Goal: Transaction & Acquisition: Purchase product/service

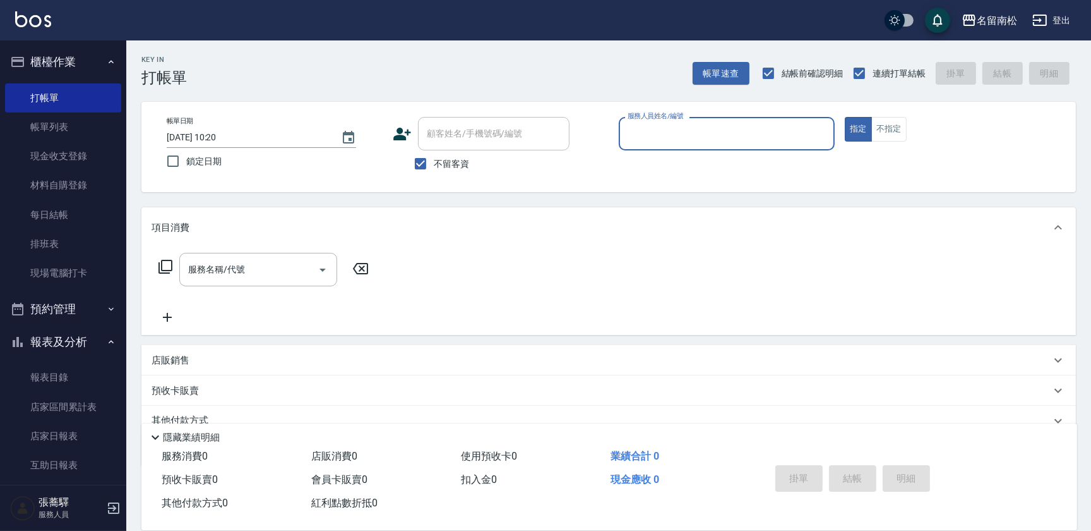
click at [691, 133] on input "服務人員姓名/編號" at bounding box center [727, 134] width 205 height 22
drag, startPoint x: 677, startPoint y: 159, endPoint x: 683, endPoint y: 154, distance: 7.7
click at [677, 160] on div "[PERSON_NAME]-10" at bounding box center [727, 165] width 216 height 21
type input "[PERSON_NAME]-10"
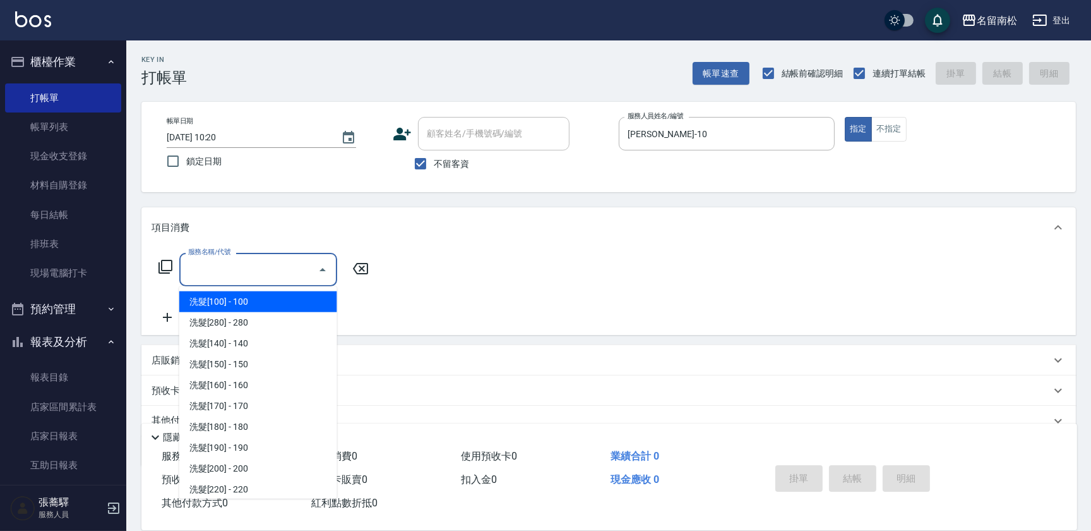
click at [288, 265] on input "服務名稱/代號" at bounding box center [249, 269] width 128 height 22
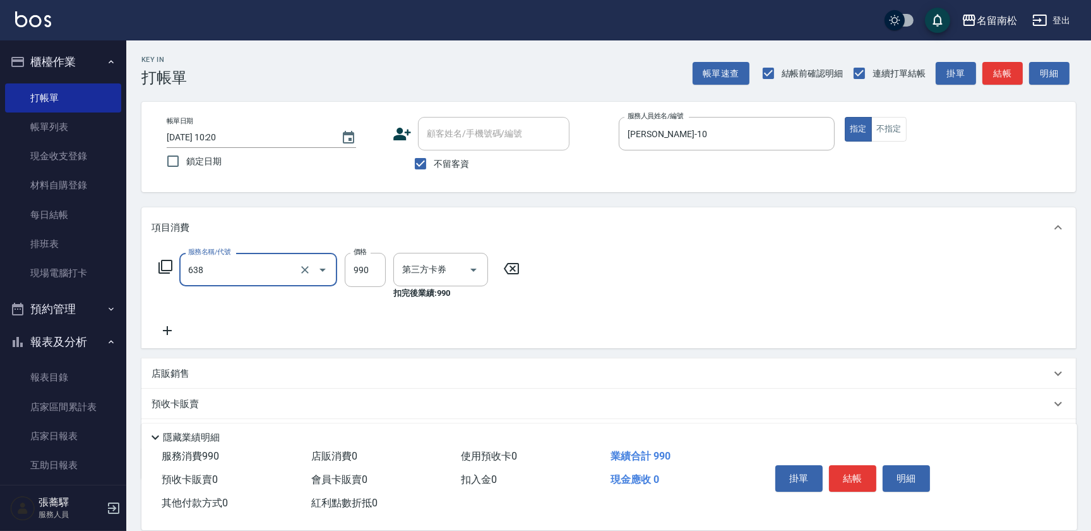
type input "(芙)頭皮養護套卡(638)"
type input "卡券使用"
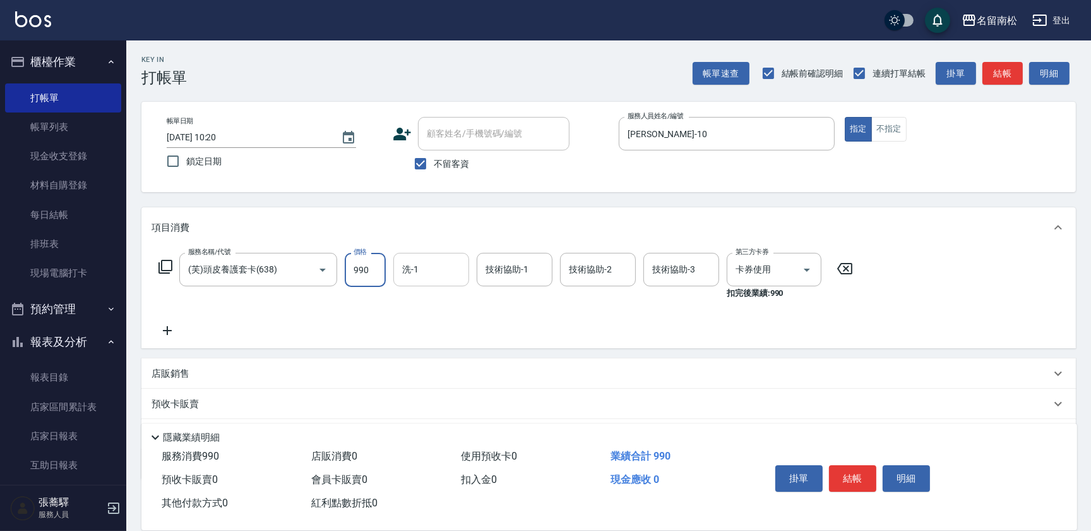
click at [426, 264] on input "洗-1" at bounding box center [431, 269] width 64 height 22
drag, startPoint x: 423, startPoint y: 300, endPoint x: 507, endPoint y: 287, distance: 85.0
click at [431, 297] on span "[PERSON_NAME]-10" at bounding box center [423, 301] width 39 height 13
type input "[PERSON_NAME]-10"
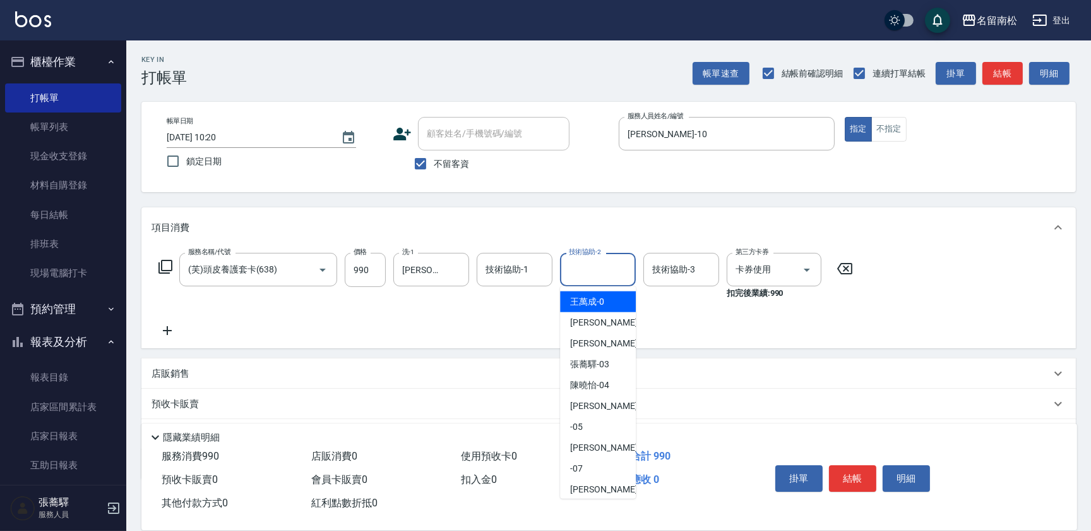
click at [601, 273] on input "技術協助-2" at bounding box center [598, 269] width 64 height 22
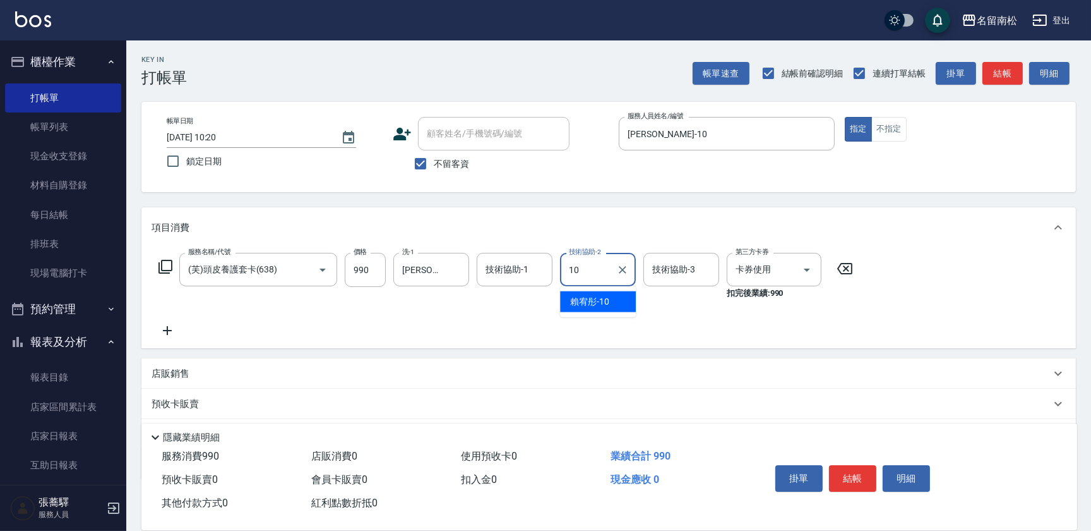
click at [595, 302] on span "[PERSON_NAME]-10" at bounding box center [589, 301] width 39 height 13
type input "[PERSON_NAME]-10"
click at [848, 472] on button "結帳" at bounding box center [852, 478] width 47 height 27
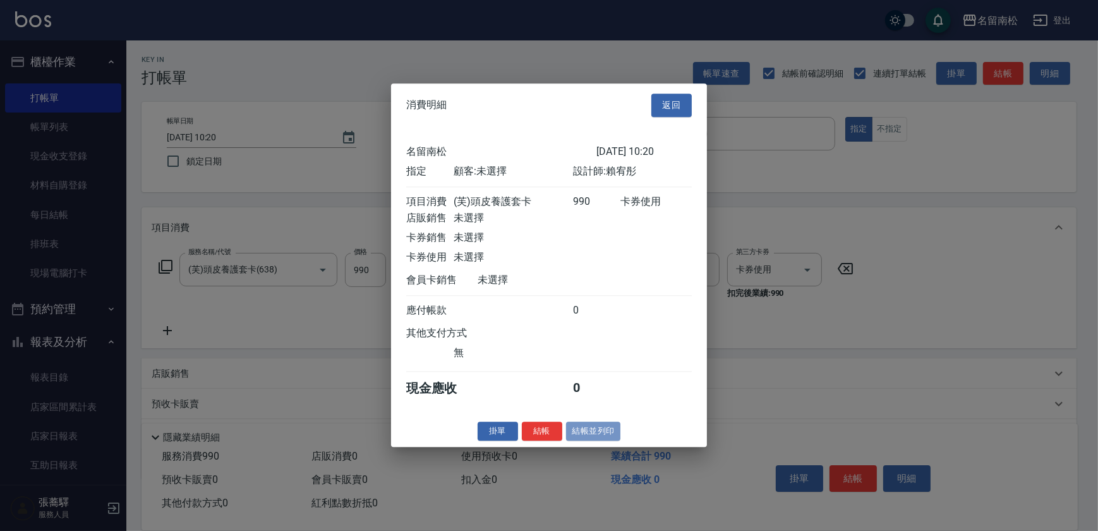
drag, startPoint x: 602, startPoint y: 429, endPoint x: 648, endPoint y: 389, distance: 61.3
click at [602, 429] on button "結帳並列印" at bounding box center [593, 431] width 55 height 20
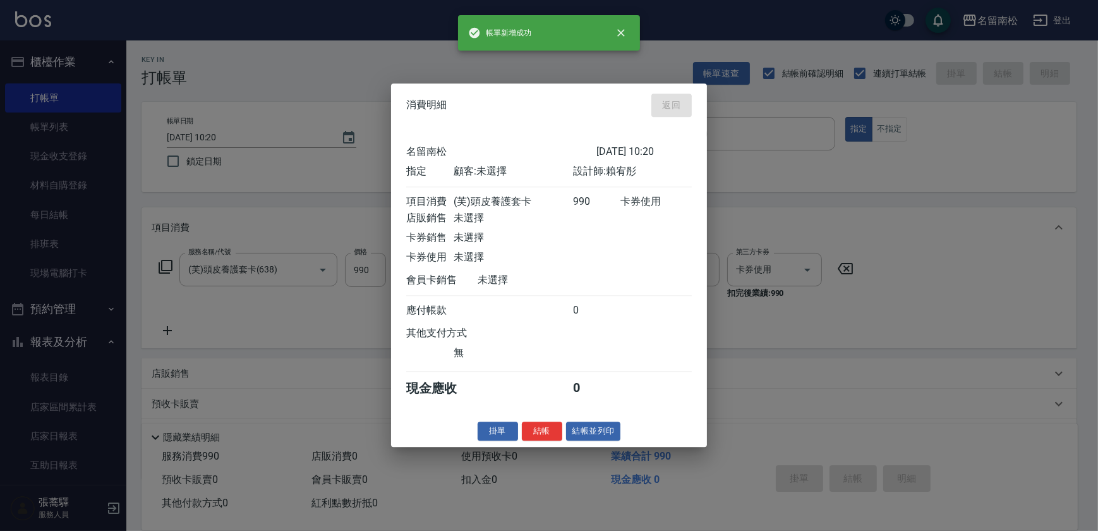
type input "[DATE] 11:46"
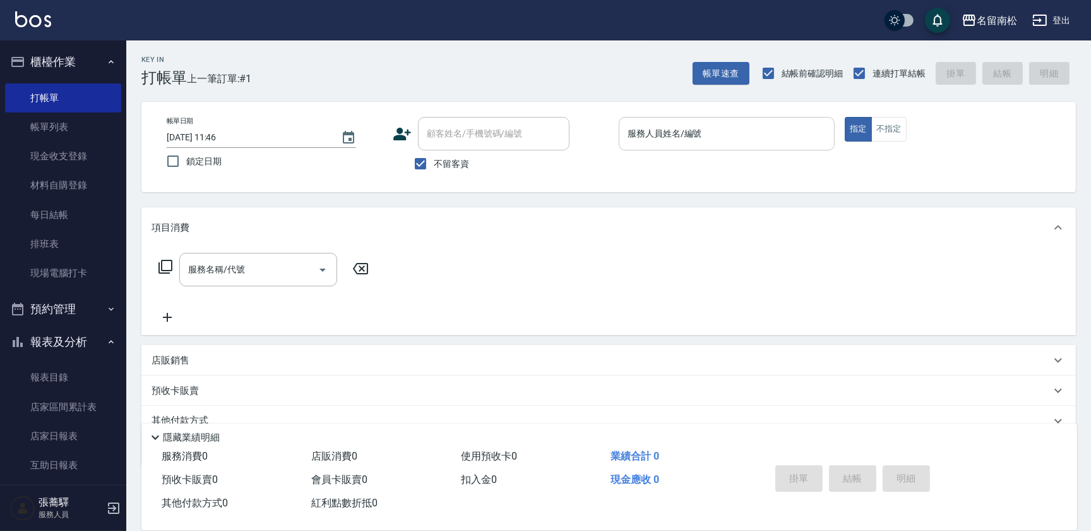
click at [757, 134] on input "服務人員姓名/編號" at bounding box center [727, 134] width 205 height 22
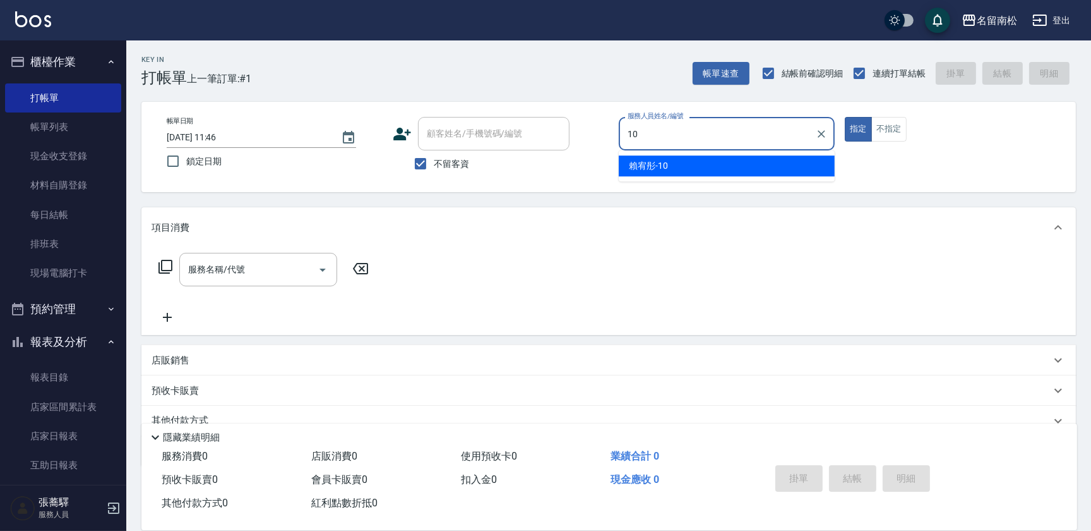
click at [739, 165] on div "[PERSON_NAME]-10" at bounding box center [727, 165] width 216 height 21
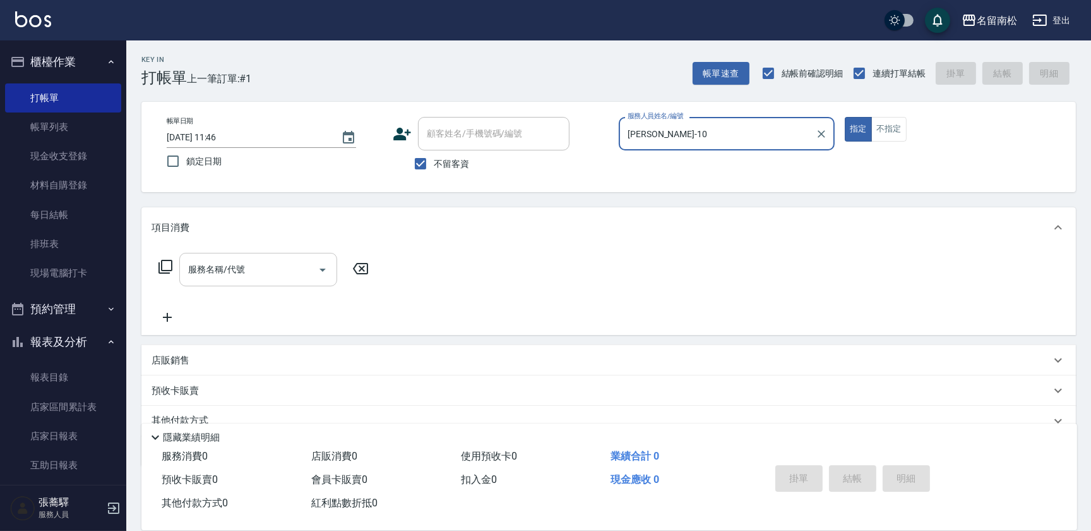
type input "[PERSON_NAME]-10"
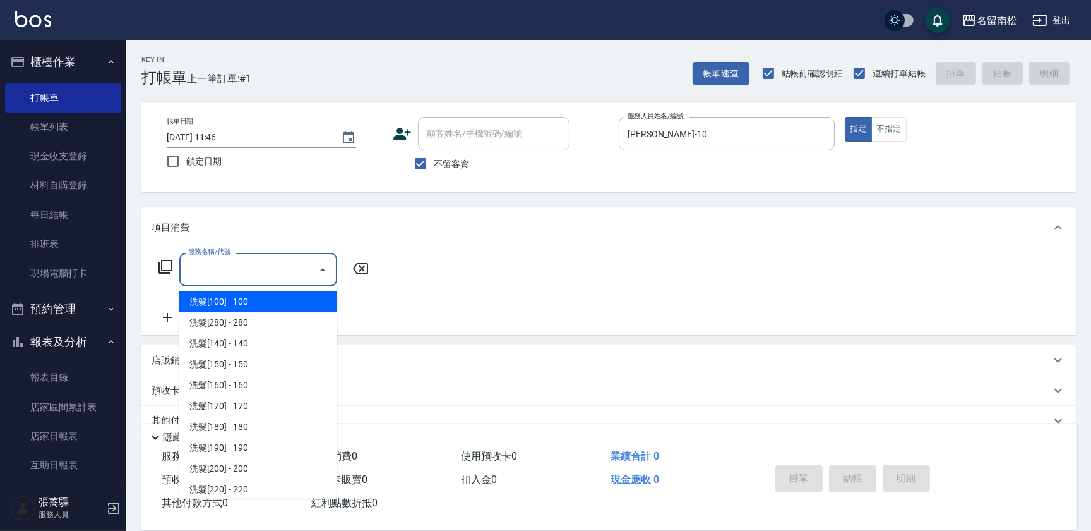
click at [290, 271] on input "服務名稱/代號" at bounding box center [249, 269] width 128 height 22
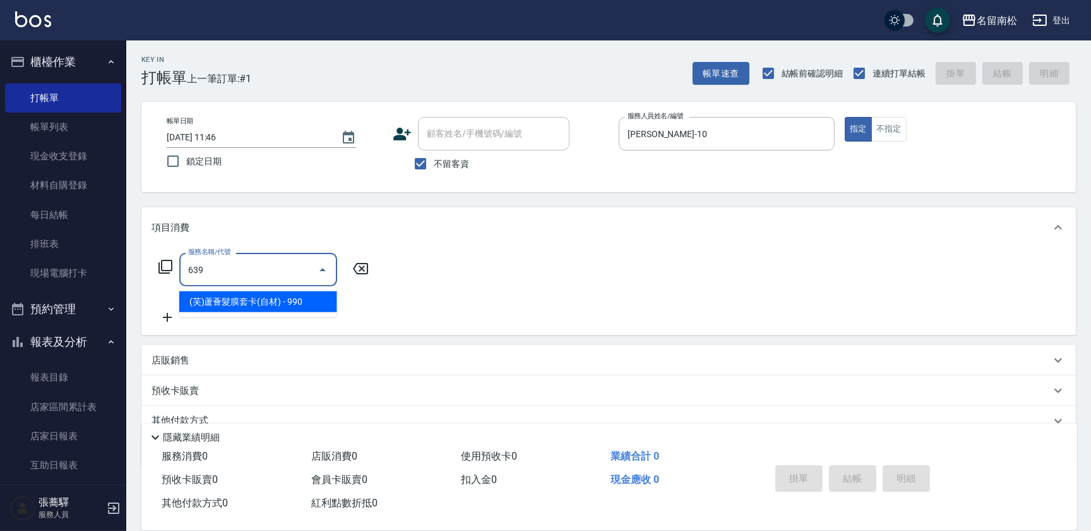
type input "(芙)蘆薈髮膜套卡(自材)(639)"
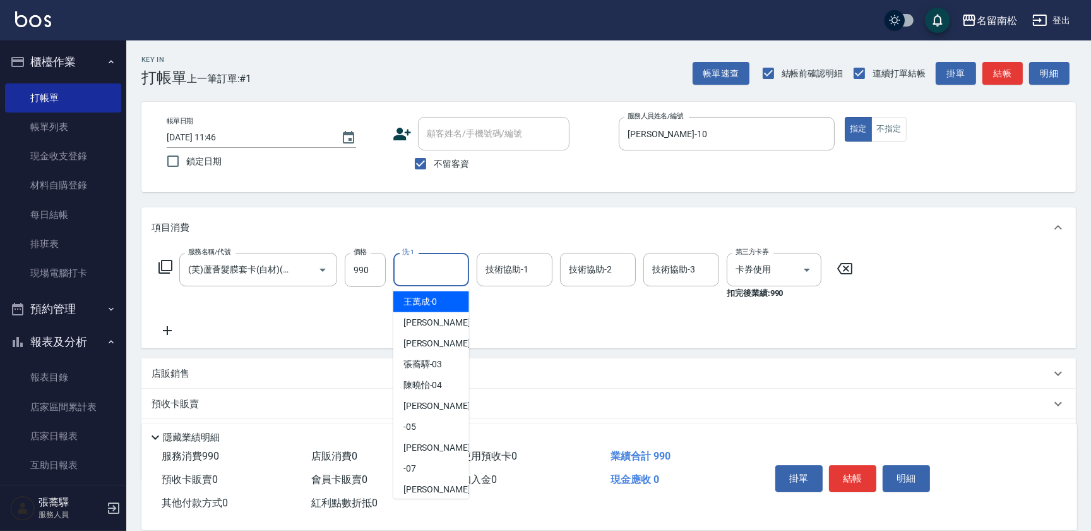
click at [452, 267] on input "洗-1" at bounding box center [431, 269] width 64 height 22
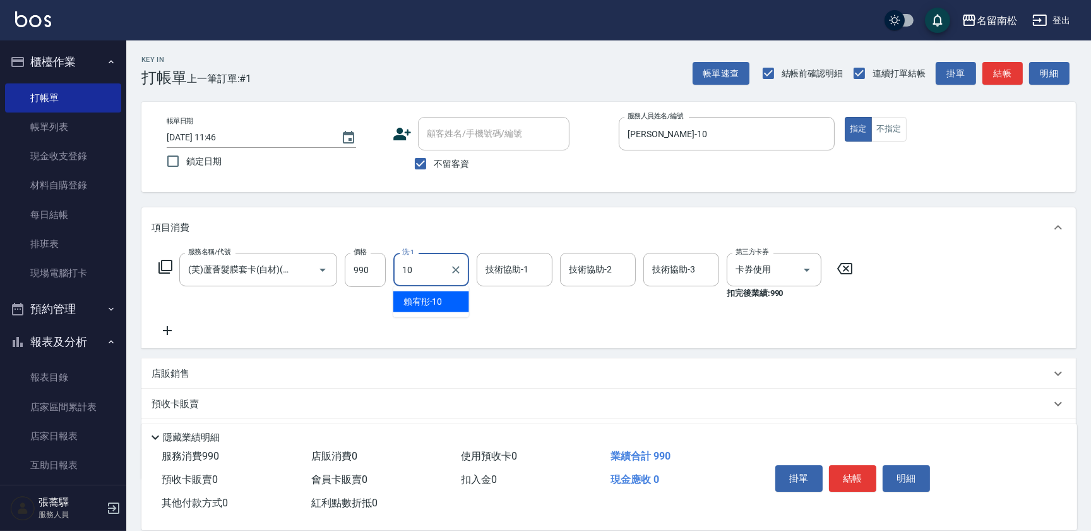
click at [443, 294] on div "[PERSON_NAME]-10" at bounding box center [431, 301] width 76 height 21
type input "[PERSON_NAME]-10"
click at [574, 273] on input "技術協助-2" at bounding box center [598, 269] width 64 height 22
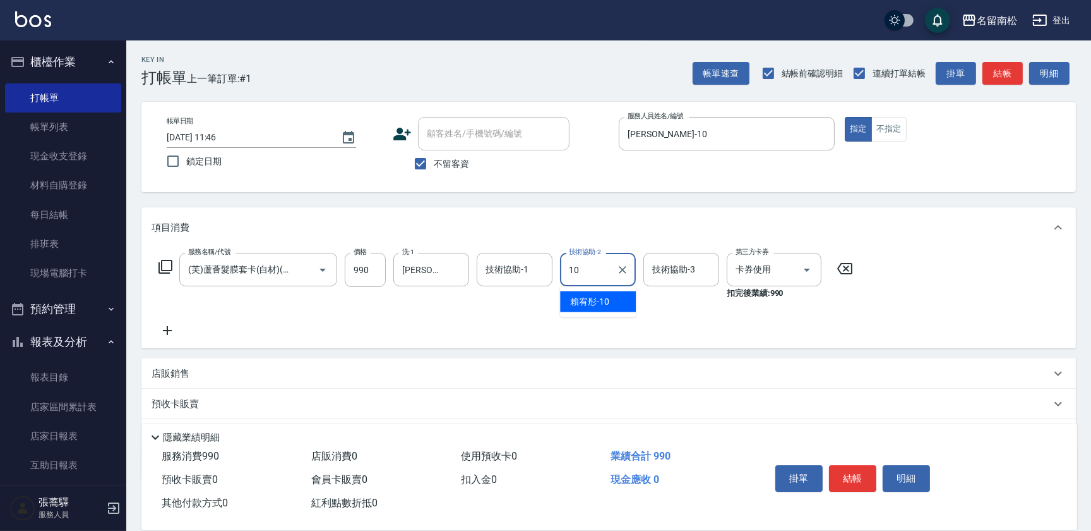
click at [579, 303] on span "[PERSON_NAME]-10" at bounding box center [589, 301] width 39 height 13
type input "[PERSON_NAME]-10"
click at [837, 467] on button "結帳" at bounding box center [852, 478] width 47 height 27
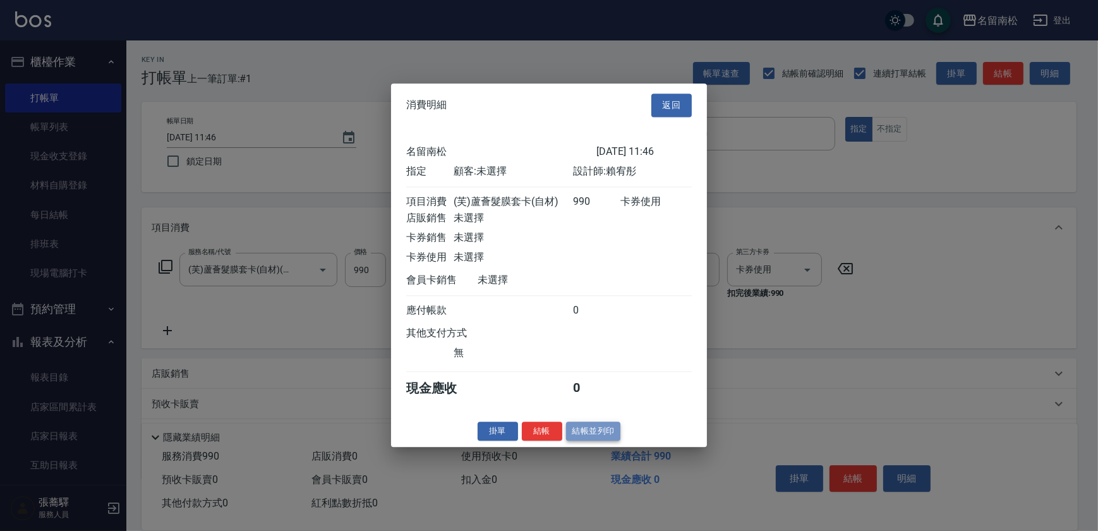
click at [588, 436] on button "結帳並列印" at bounding box center [593, 431] width 55 height 20
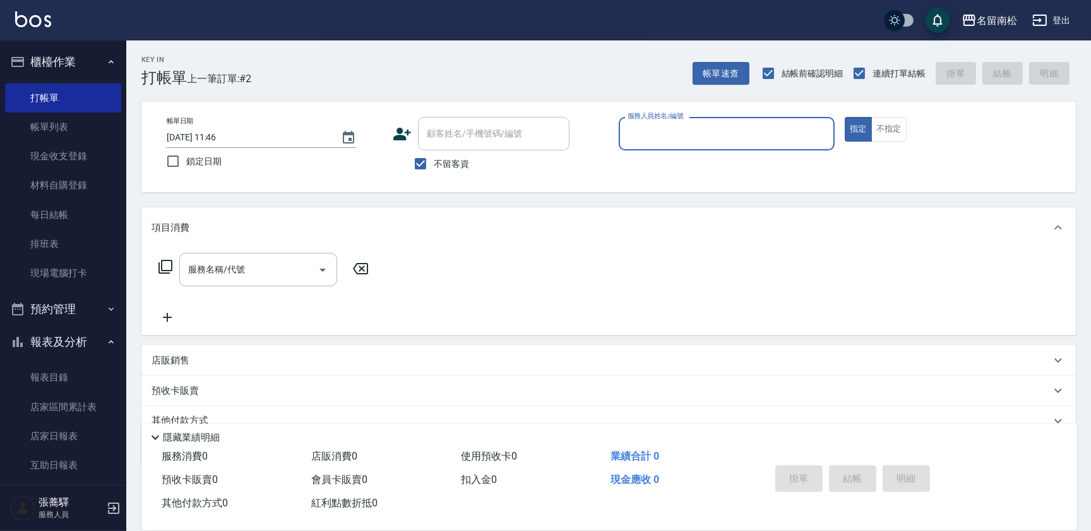
click at [685, 145] on div "服務人員姓名/編號" at bounding box center [727, 133] width 216 height 33
click at [666, 164] on span "[PERSON_NAME]-10" at bounding box center [648, 165] width 39 height 13
type input "[PERSON_NAME]-10"
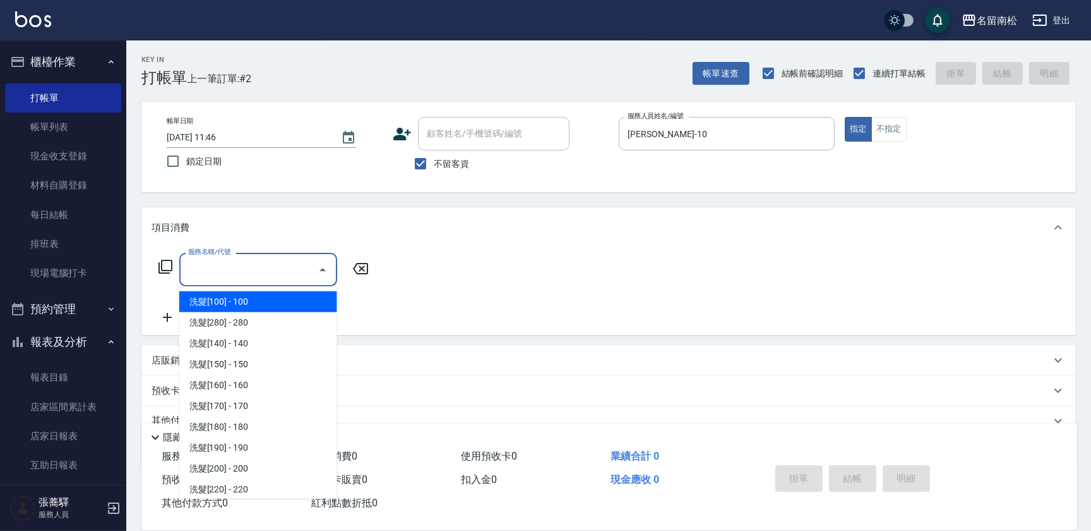
click at [259, 274] on input "服務名稱/代號" at bounding box center [249, 269] width 128 height 22
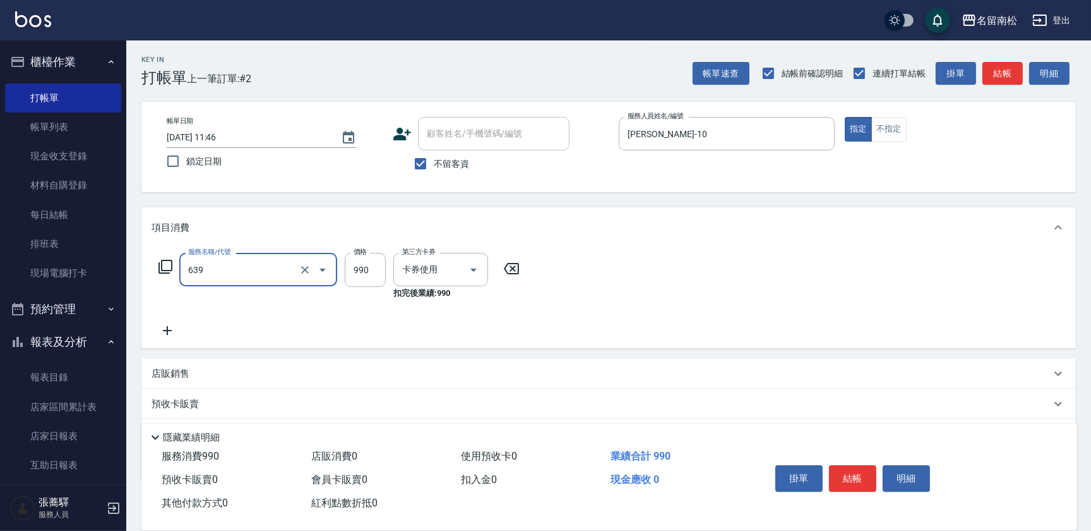
type input "(芙)蘆薈髮膜套卡(自材)(639)"
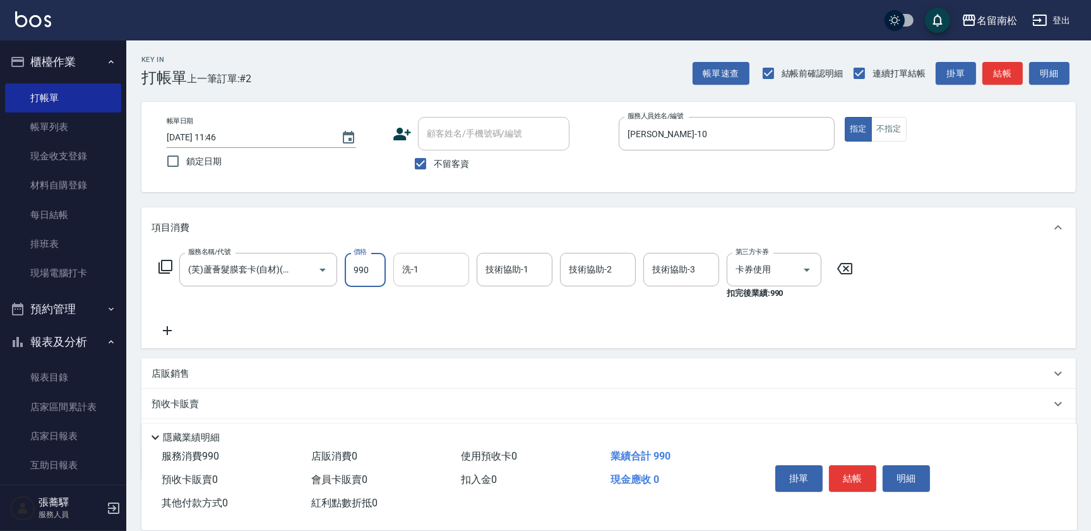
click at [429, 284] on div "洗-1" at bounding box center [431, 269] width 76 height 33
click at [438, 276] on input "洗-1" at bounding box center [431, 269] width 64 height 22
click at [438, 294] on div "[PERSON_NAME]-10" at bounding box center [431, 301] width 76 height 21
type input "[PERSON_NAME]-10"
click at [604, 265] on input "技術協助-2" at bounding box center [598, 269] width 64 height 22
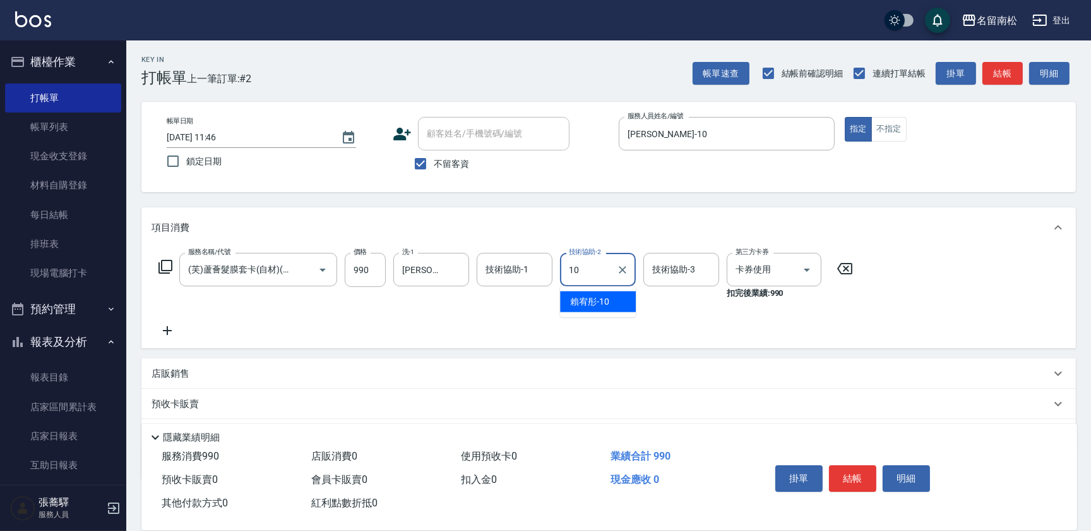
click at [604, 297] on span "[PERSON_NAME]-10" at bounding box center [589, 301] width 39 height 13
type input "[PERSON_NAME]-10"
click at [849, 467] on button "結帳" at bounding box center [852, 478] width 47 height 27
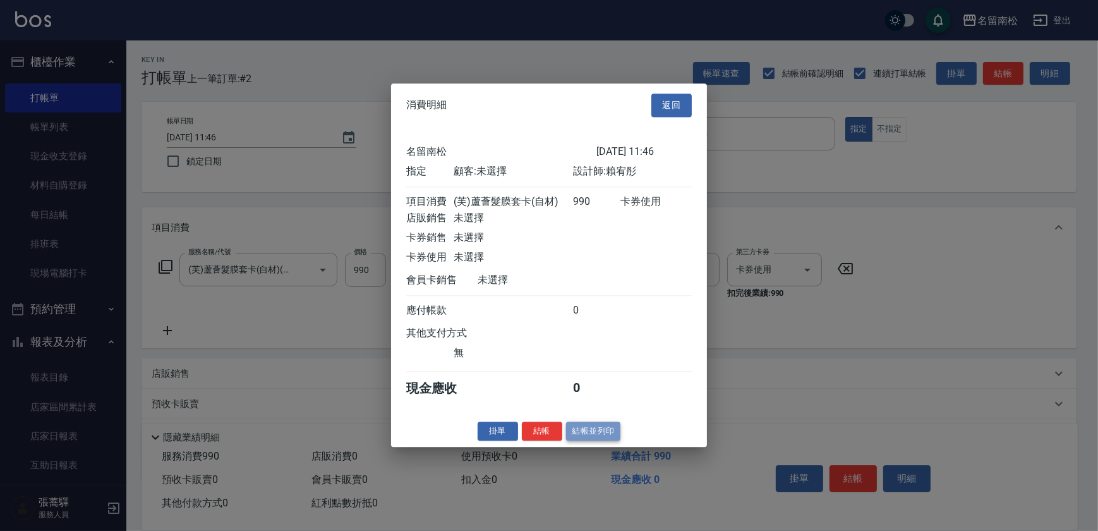
click at [591, 441] on button "結帳並列印" at bounding box center [593, 431] width 55 height 20
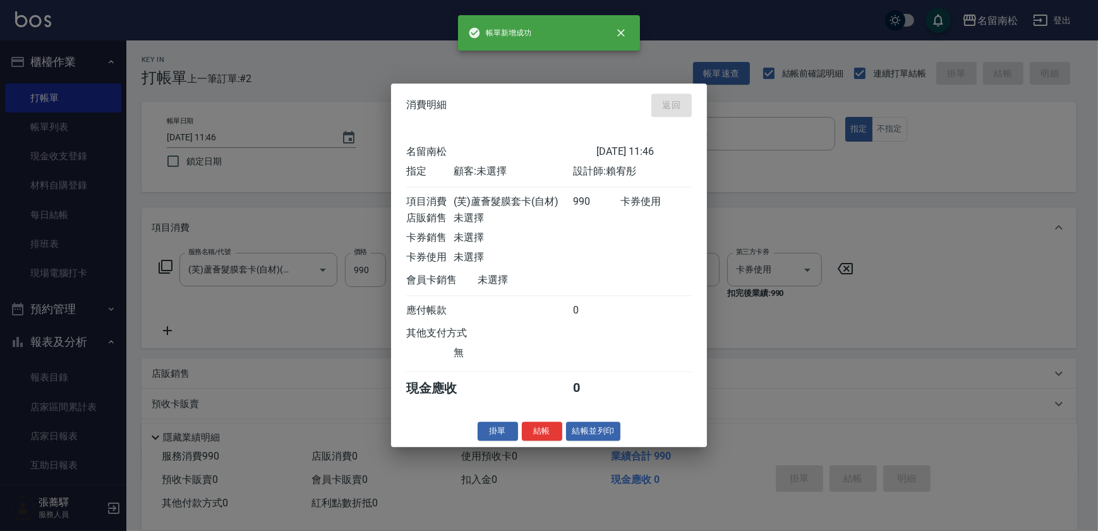
type input "[DATE] 11:47"
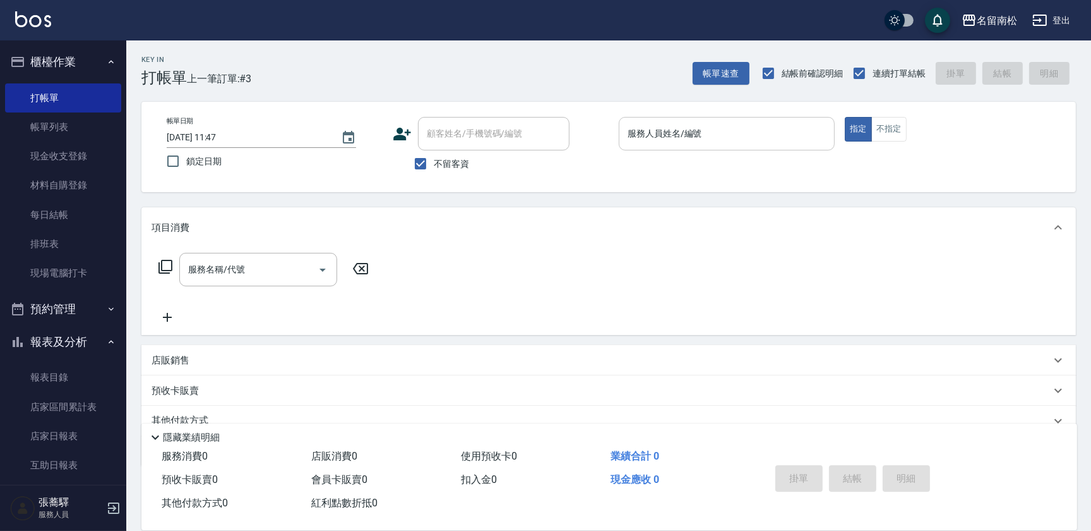
click at [755, 135] on input "服務人員姓名/編號" at bounding box center [727, 134] width 205 height 22
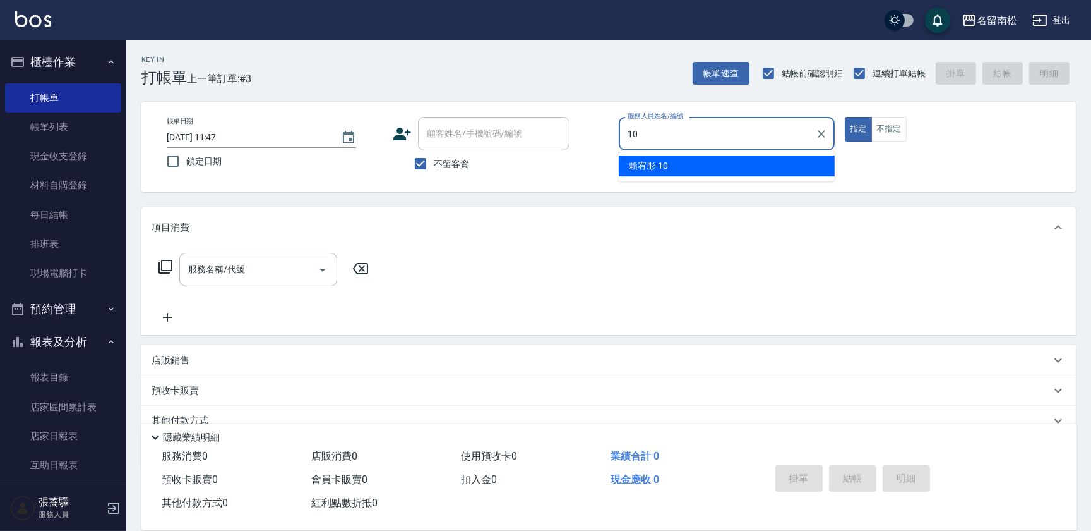
click at [738, 165] on div "[PERSON_NAME]-10" at bounding box center [727, 165] width 216 height 21
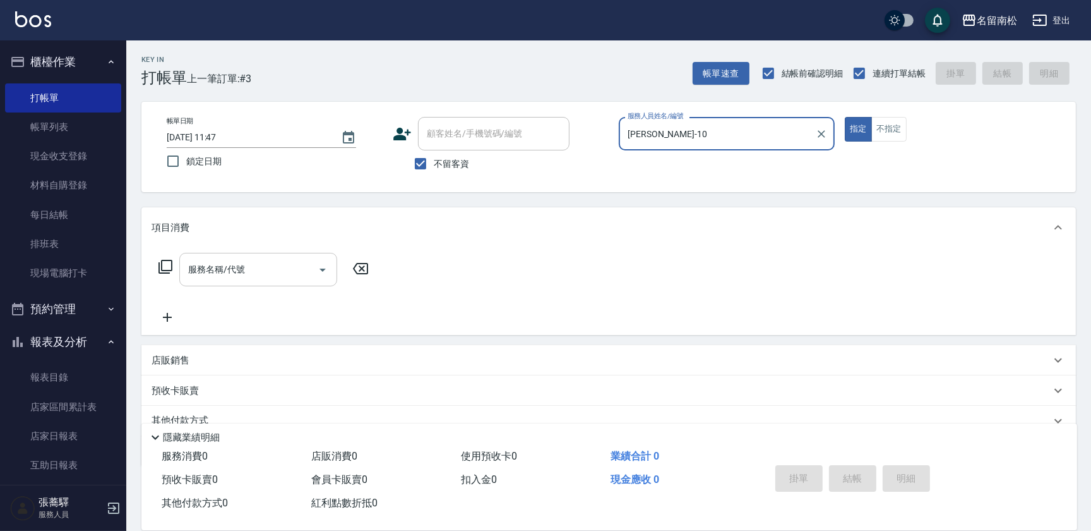
type input "[PERSON_NAME]-10"
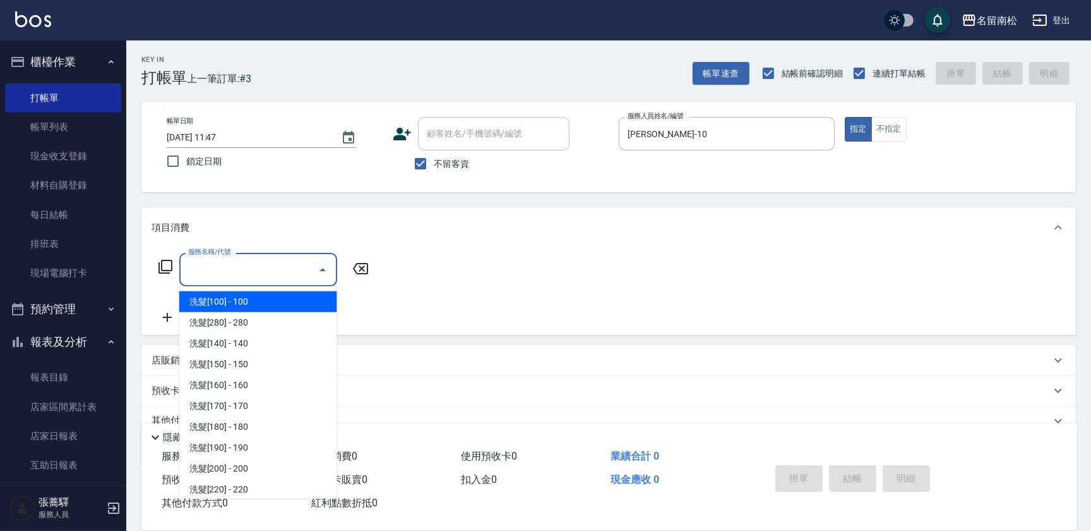
click at [289, 268] on input "服務名稱/代號" at bounding box center [249, 269] width 128 height 22
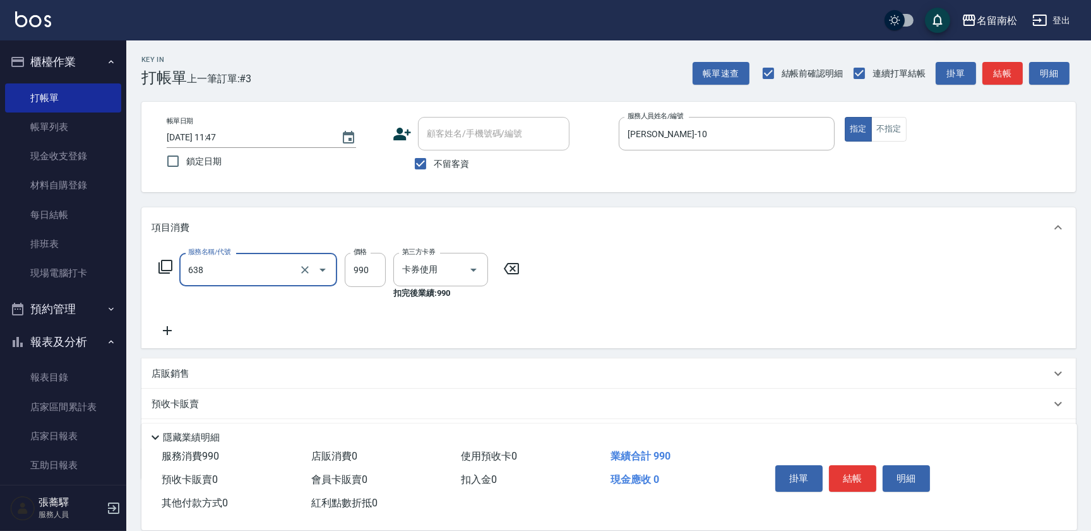
type input "(芙)頭皮養護套卡(638)"
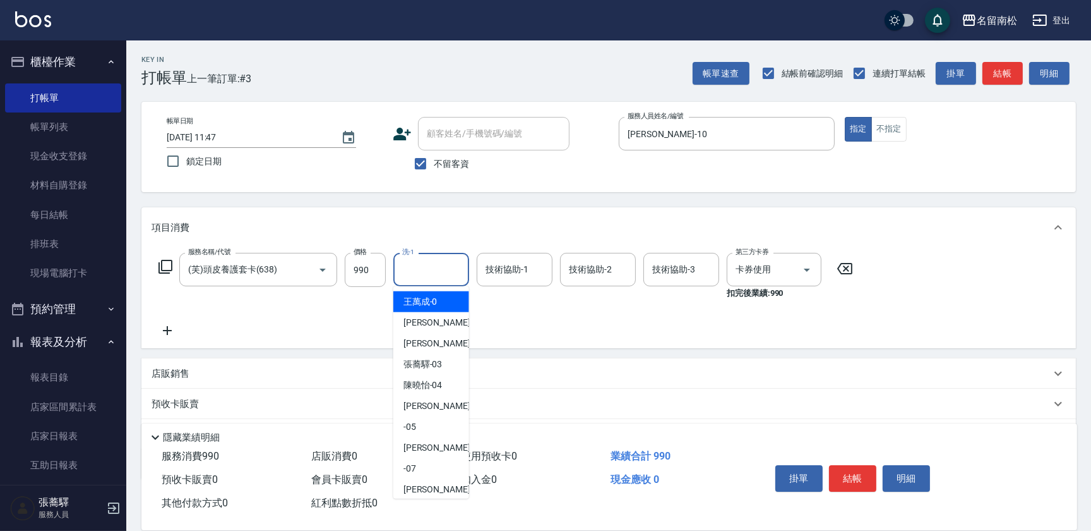
click at [449, 265] on input "洗-1" at bounding box center [431, 269] width 64 height 22
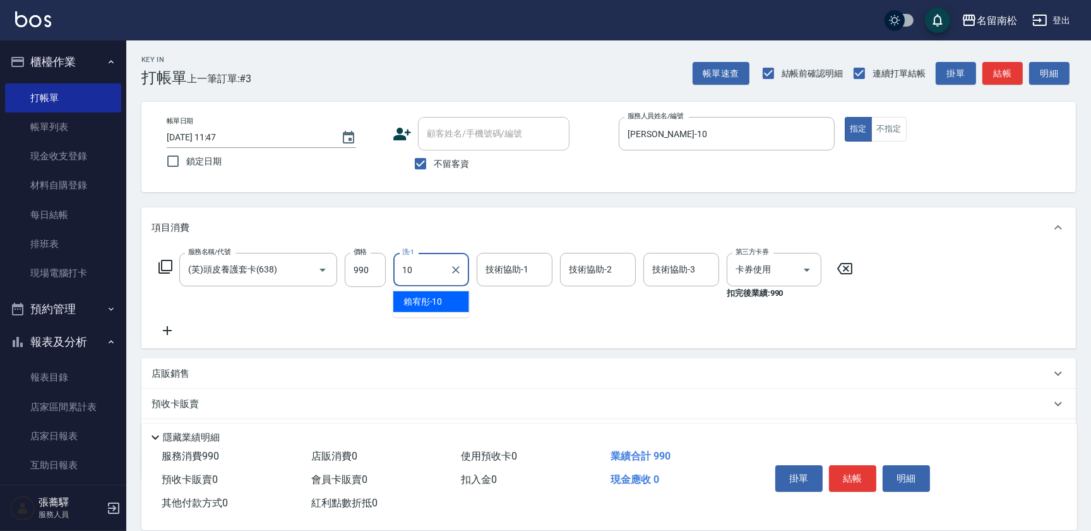
click at [442, 292] on div "[PERSON_NAME]-10" at bounding box center [431, 301] width 76 height 21
type input "[PERSON_NAME]-10"
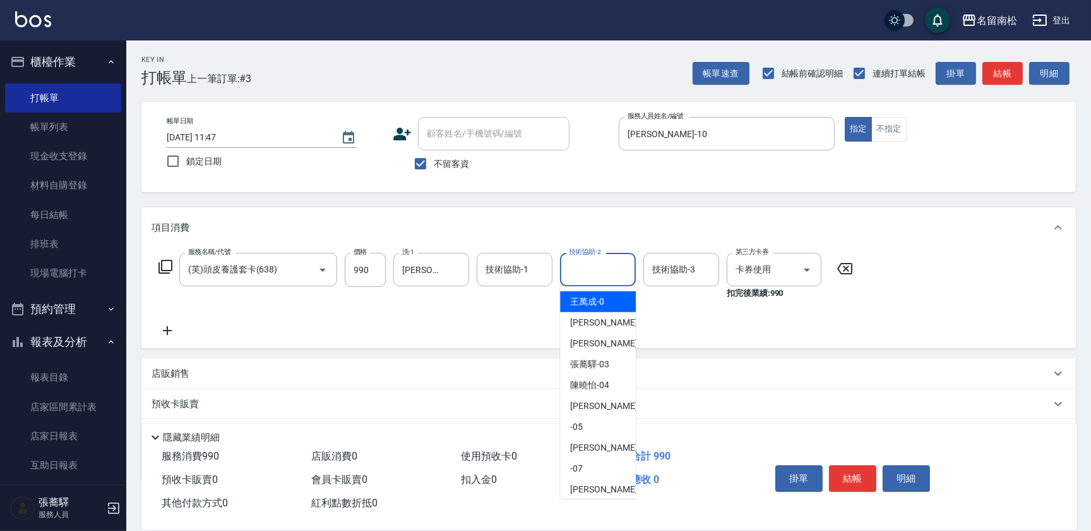
click at [573, 274] on input "技術協助-2" at bounding box center [598, 269] width 64 height 22
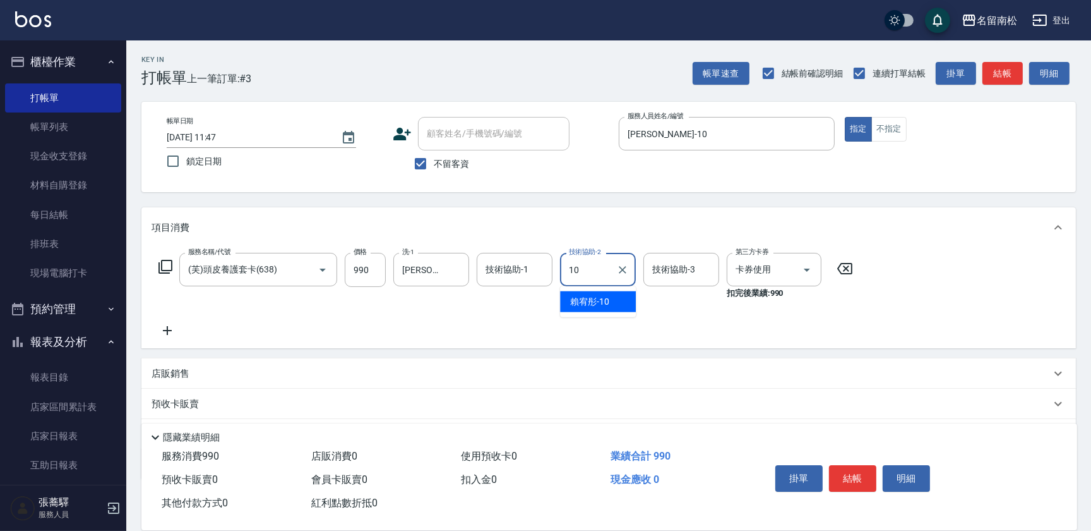
click at [578, 311] on div "[PERSON_NAME]-10" at bounding box center [598, 301] width 76 height 21
type input "[PERSON_NAME]-10"
click at [847, 469] on button "結帳" at bounding box center [852, 478] width 47 height 27
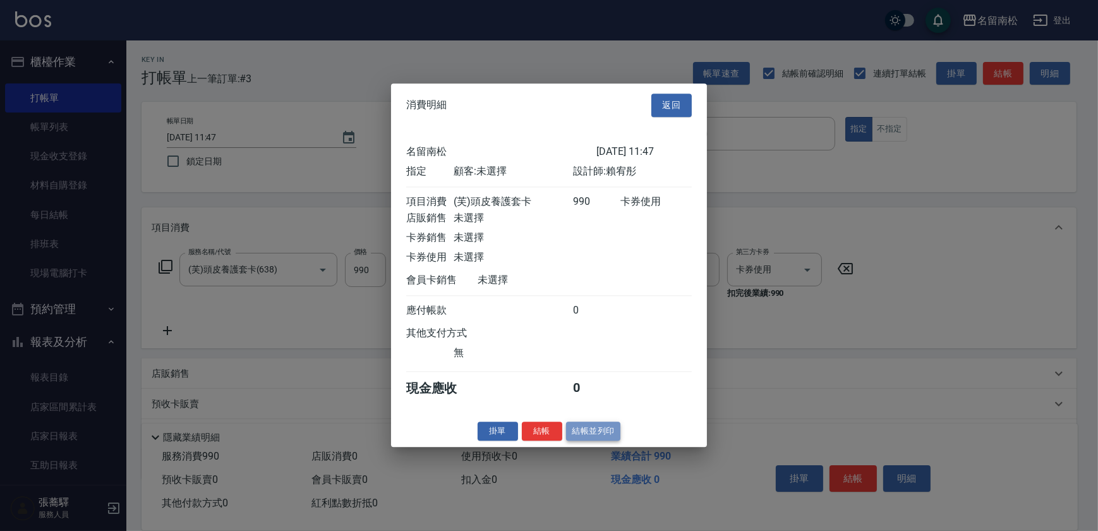
click at [588, 441] on button "結帳並列印" at bounding box center [593, 431] width 55 height 20
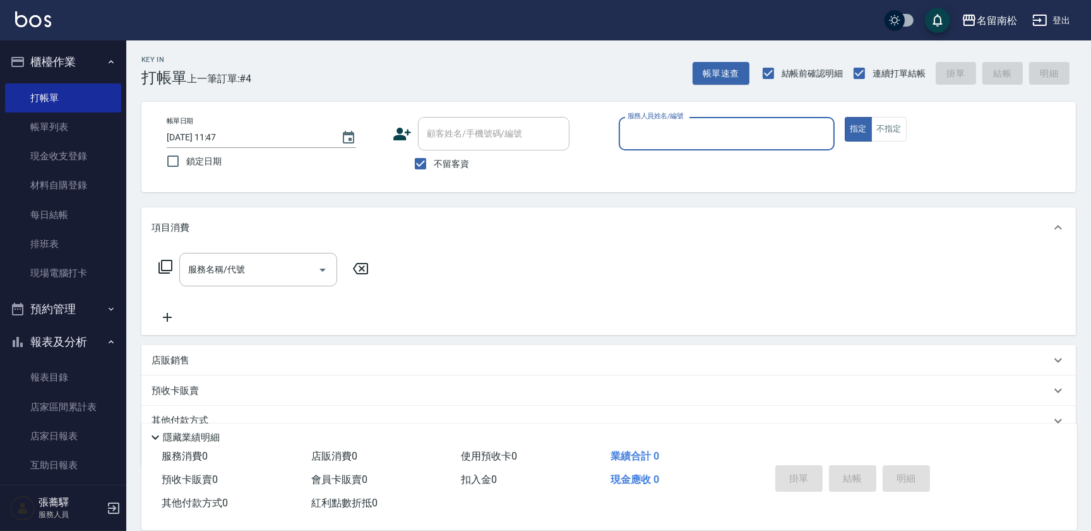
click at [657, 121] on div "服務人員姓名/編號" at bounding box center [727, 133] width 216 height 33
click at [637, 135] on input "服務人員姓名/編號" at bounding box center [727, 134] width 205 height 22
type input "4"
click at [670, 155] on div "[PERSON_NAME]-10" at bounding box center [727, 165] width 216 height 21
type input "[PERSON_NAME]-10"
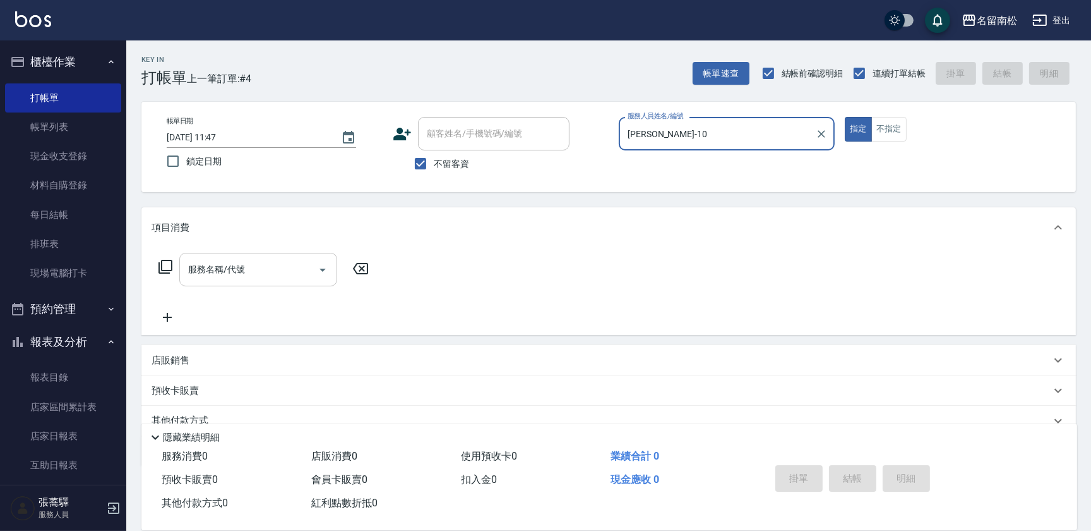
click at [284, 271] on input "服務名稱/代號" at bounding box center [249, 269] width 128 height 22
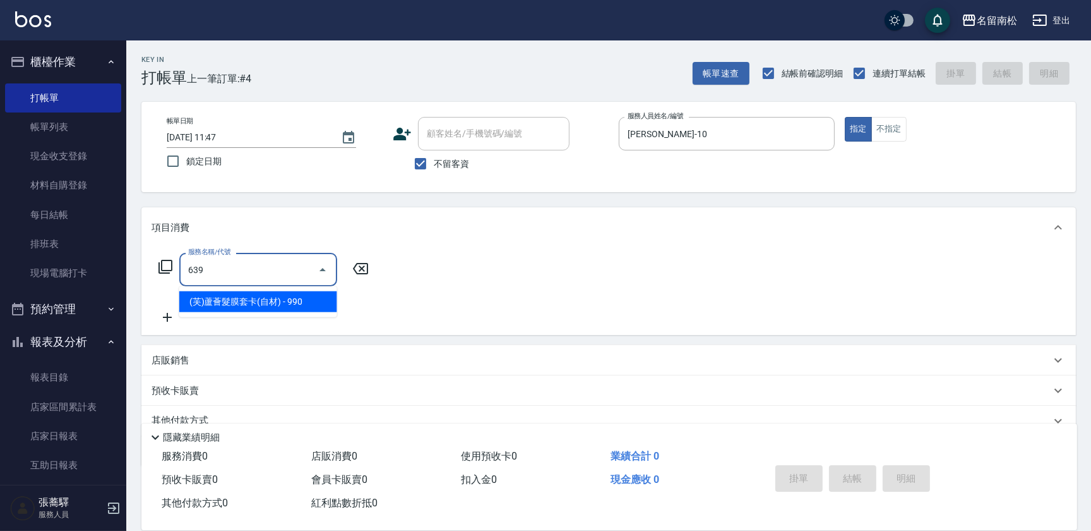
type input "(芙)蘆薈髮膜套卡(自材)(639)"
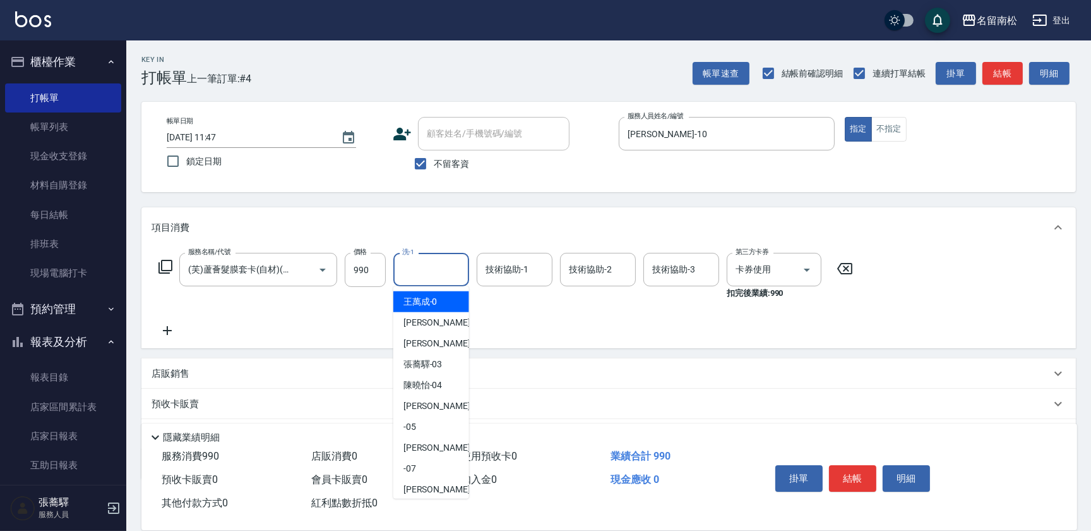
click at [433, 260] on input "洗-1" at bounding box center [431, 269] width 64 height 22
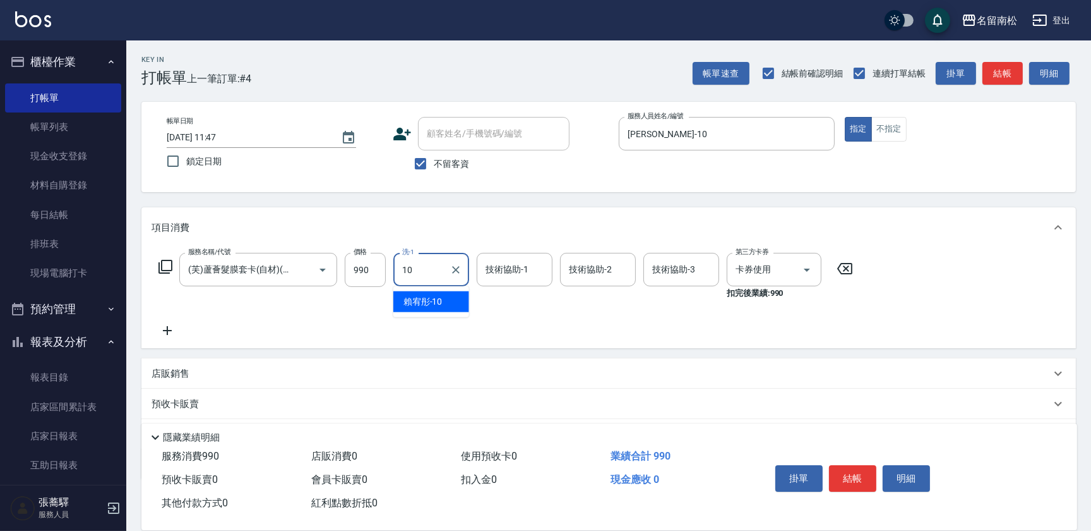
click at [441, 304] on span "[PERSON_NAME]-10" at bounding box center [423, 301] width 39 height 13
type input "[PERSON_NAME]-10"
click at [569, 262] on input "技術協助-2" at bounding box center [598, 269] width 64 height 22
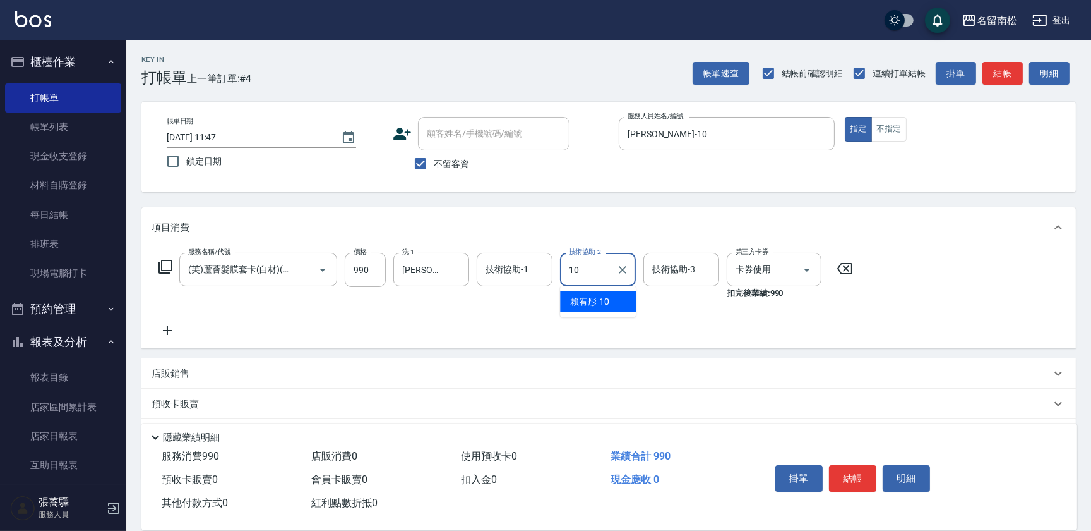
click at [587, 306] on span "[PERSON_NAME]-10" at bounding box center [589, 301] width 39 height 13
type input "[PERSON_NAME]-10"
click at [851, 476] on button "結帳" at bounding box center [852, 478] width 47 height 27
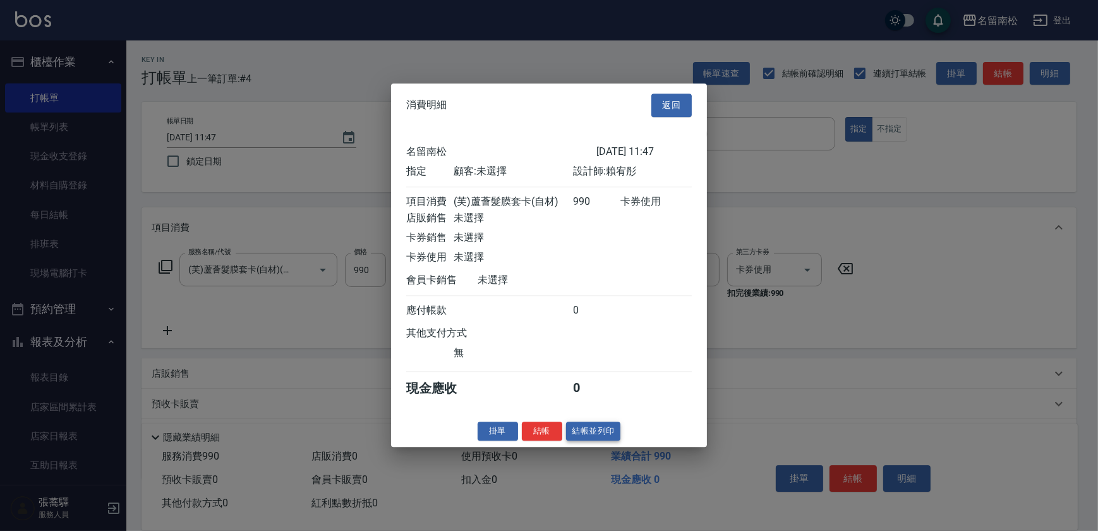
click at [602, 433] on button "結帳並列印" at bounding box center [593, 431] width 55 height 20
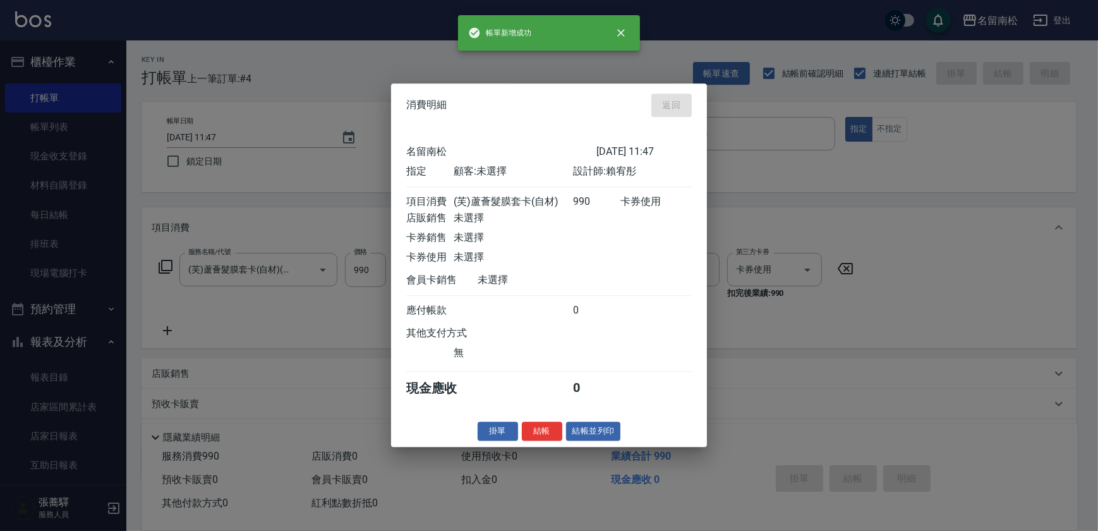
type input "[DATE] 11:48"
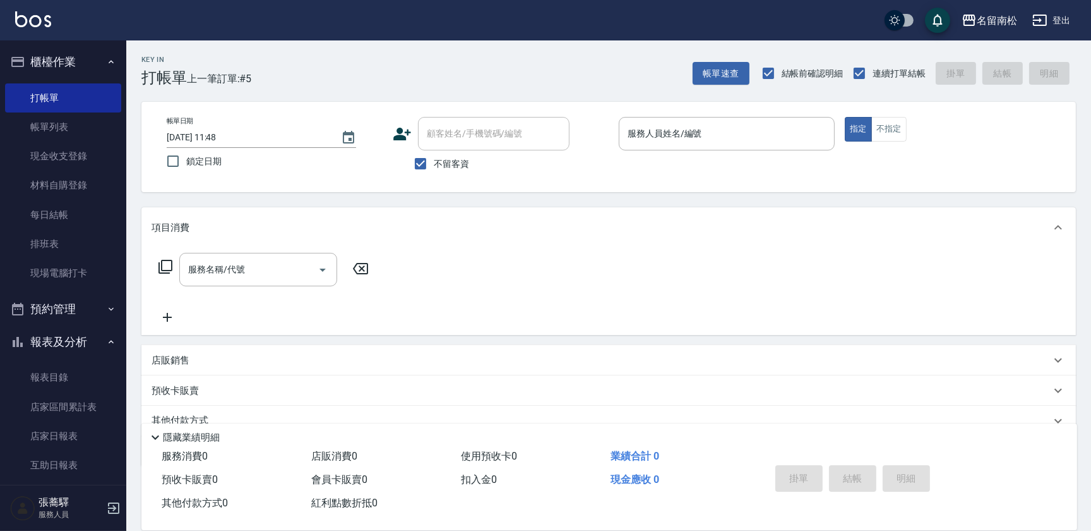
click at [648, 133] on div "服務人員姓名/編號 服務人員姓名/編號" at bounding box center [727, 133] width 216 height 33
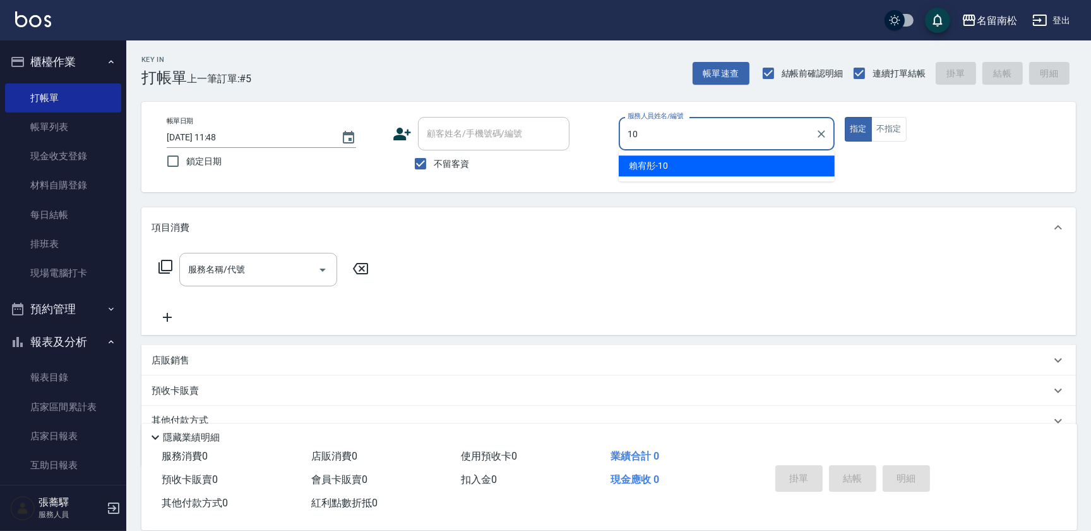
click at [653, 166] on span "[PERSON_NAME]-10" at bounding box center [648, 165] width 39 height 13
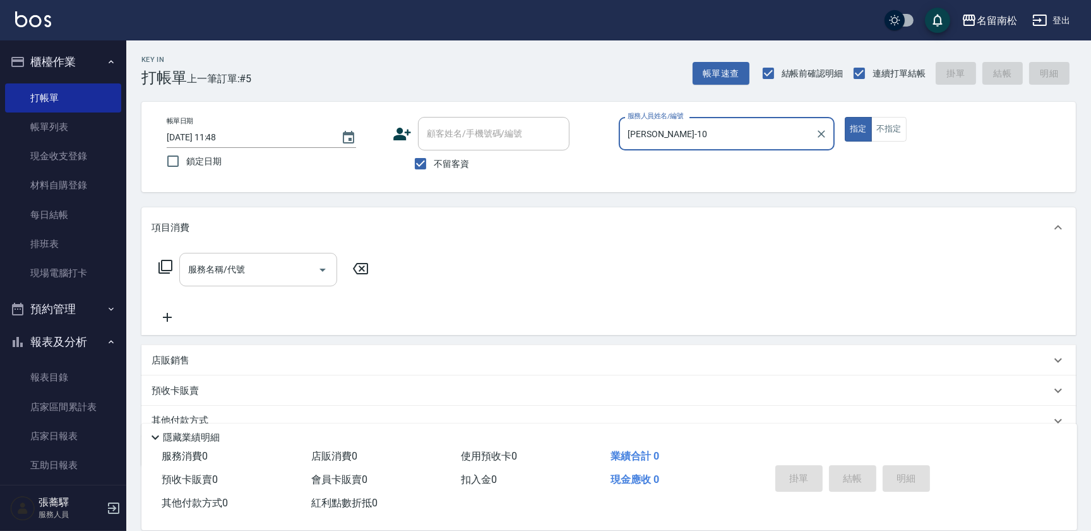
type input "[PERSON_NAME]-10"
click at [303, 267] on input "服務名稱/代號" at bounding box center [249, 269] width 128 height 22
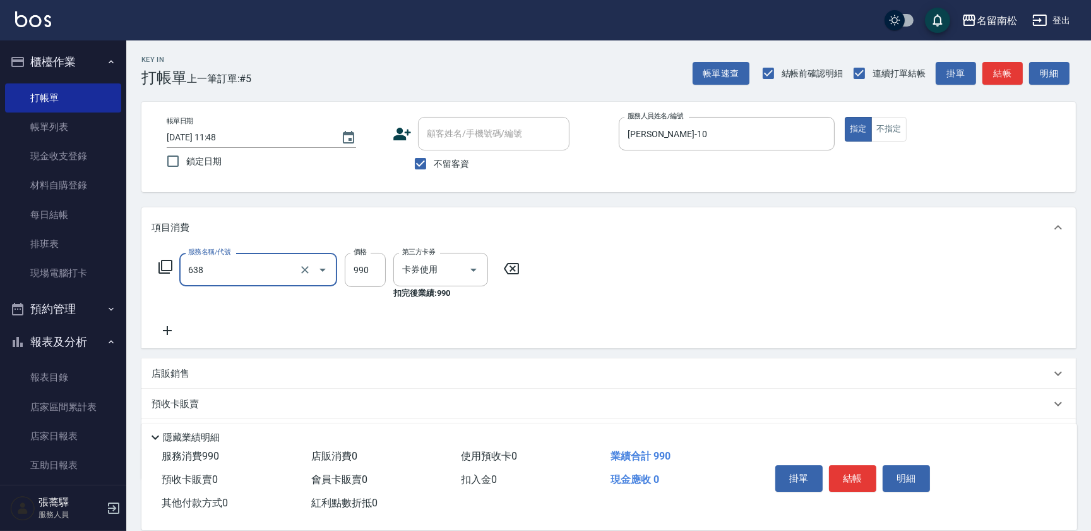
type input "(芙)頭皮養護套卡(638)"
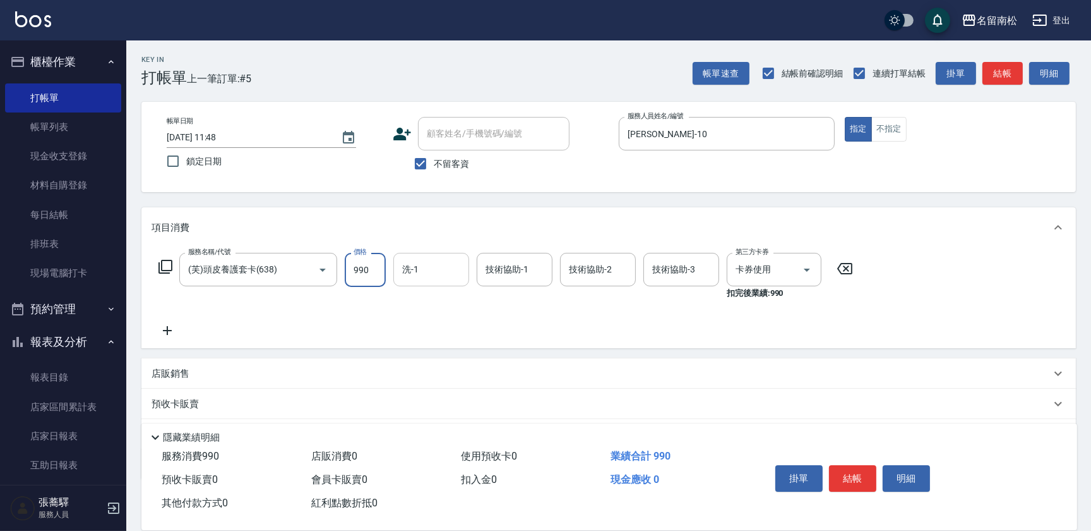
click at [448, 275] on input "洗-1" at bounding box center [431, 269] width 64 height 22
click at [453, 292] on div "[PERSON_NAME]-10" at bounding box center [431, 301] width 76 height 21
type input "[PERSON_NAME]-10"
click at [580, 268] on input "技術協助-2" at bounding box center [598, 269] width 64 height 22
click at [579, 296] on span "[PERSON_NAME]-10" at bounding box center [589, 301] width 39 height 13
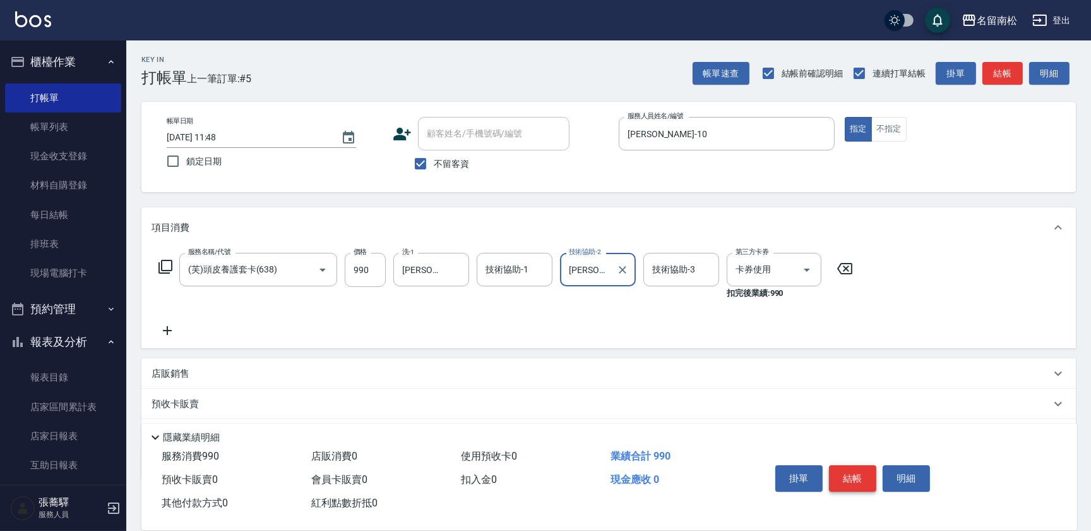
type input "[PERSON_NAME]-10"
click at [841, 474] on button "結帳" at bounding box center [852, 478] width 47 height 27
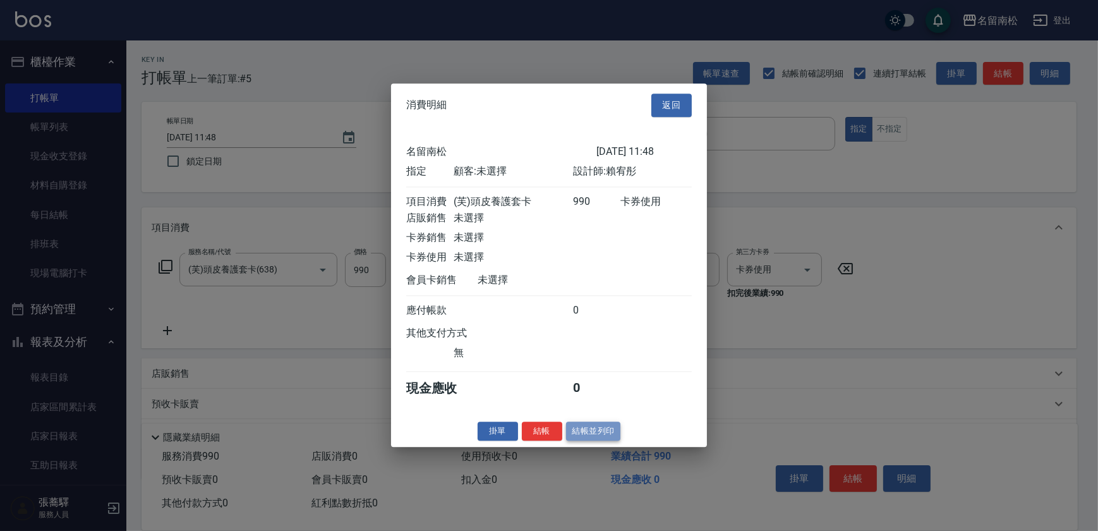
click at [589, 434] on button "結帳並列印" at bounding box center [593, 431] width 55 height 20
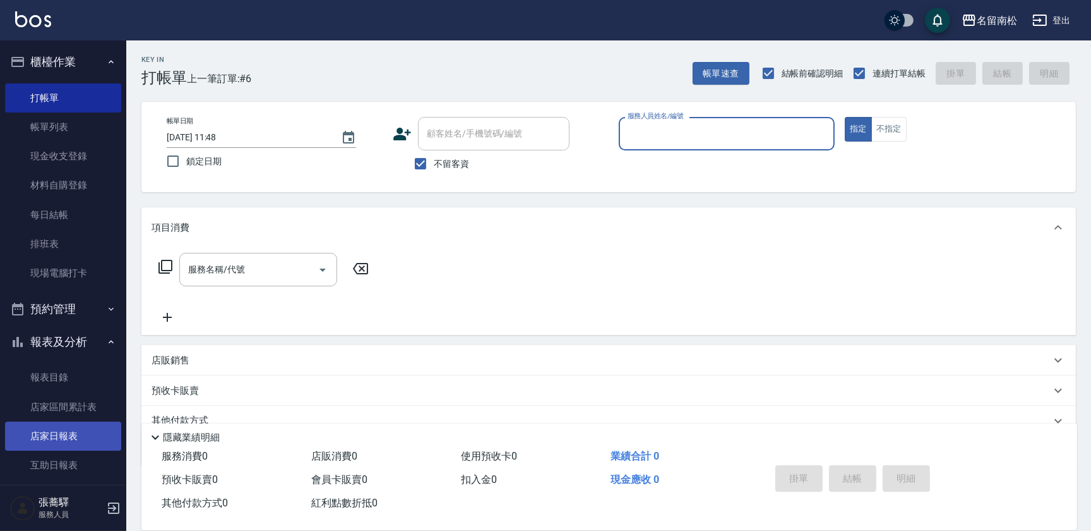
click at [77, 426] on link "店家日報表" at bounding box center [63, 435] width 116 height 29
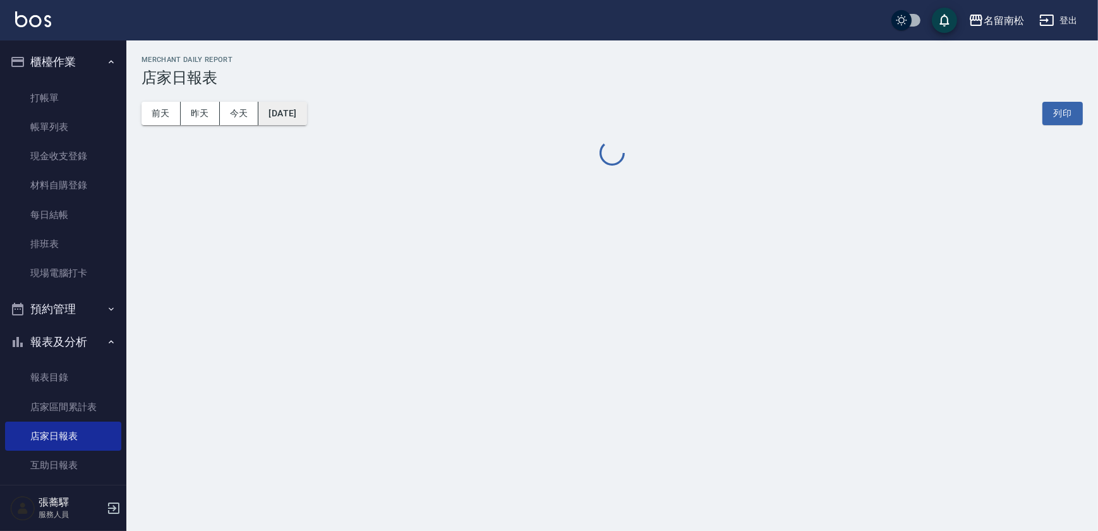
click at [306, 114] on button "[DATE]" at bounding box center [282, 113] width 48 height 23
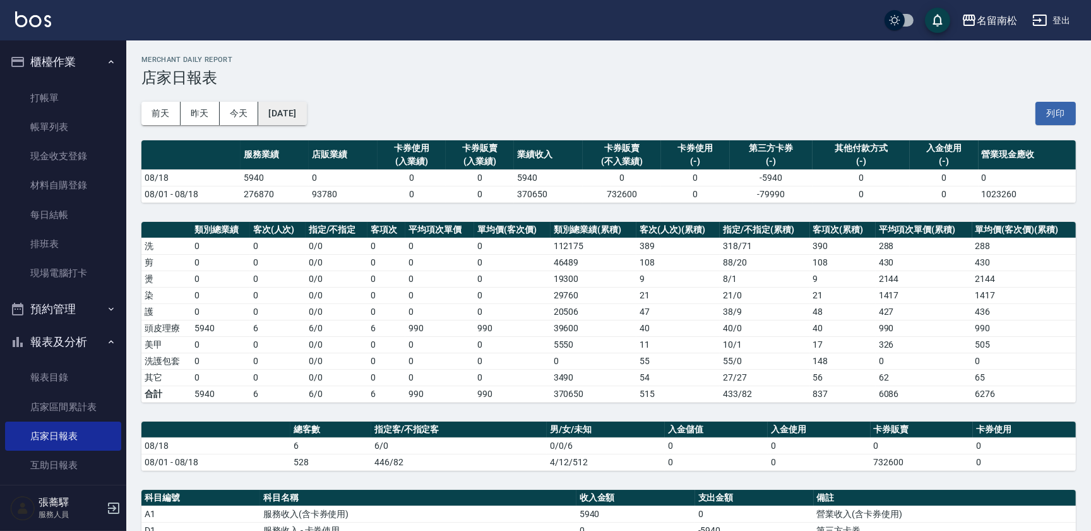
click at [306, 107] on button "[DATE]" at bounding box center [282, 113] width 48 height 23
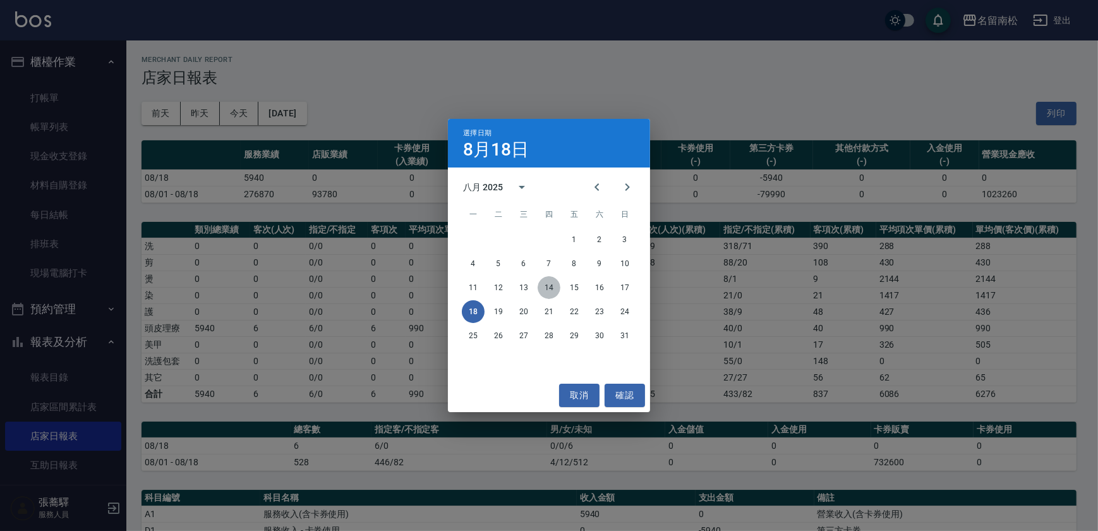
click at [546, 287] on button "14" at bounding box center [548, 287] width 23 height 23
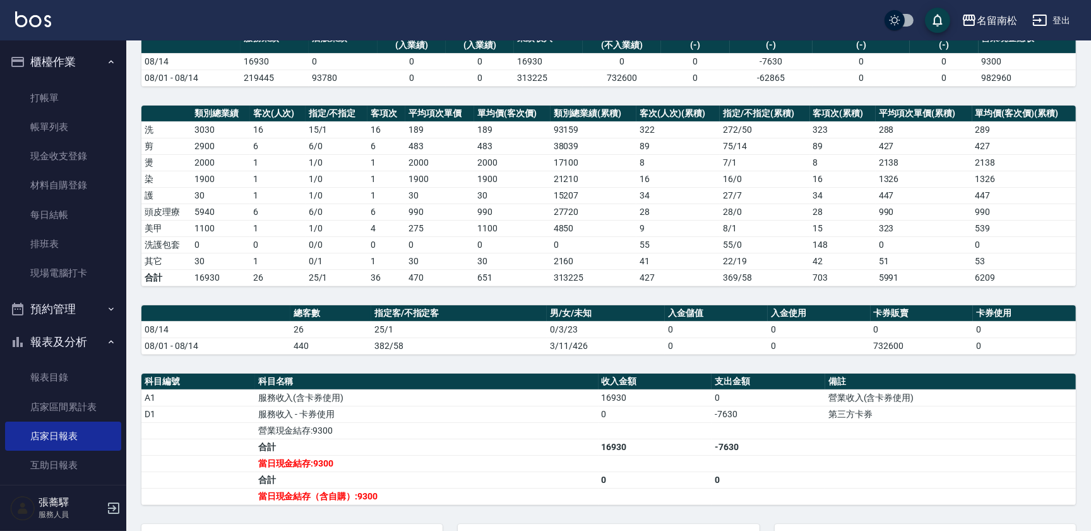
scroll to position [123, 0]
